Goal: Task Accomplishment & Management: Complete application form

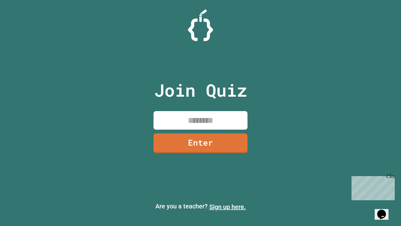
click at [228, 207] on link "Sign up here." at bounding box center [227, 207] width 37 height 8
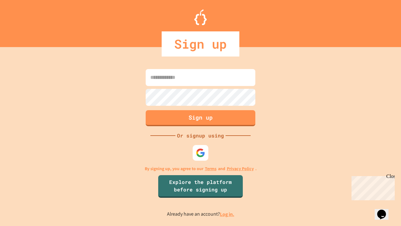
click at [228, 214] on link "Log in." at bounding box center [227, 214] width 14 height 7
